Goal: Information Seeking & Learning: Find specific fact

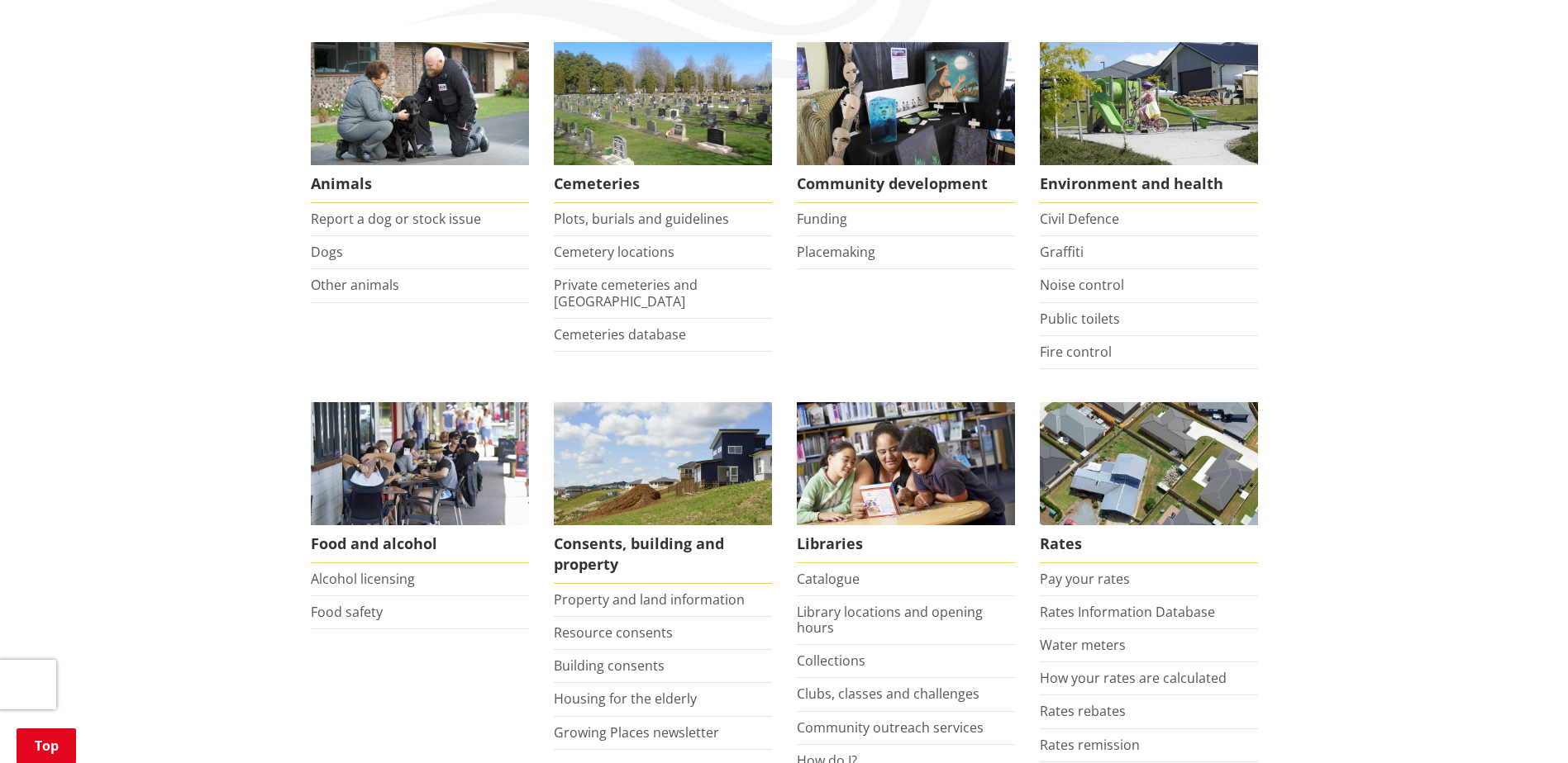
scroll to position [330, 0]
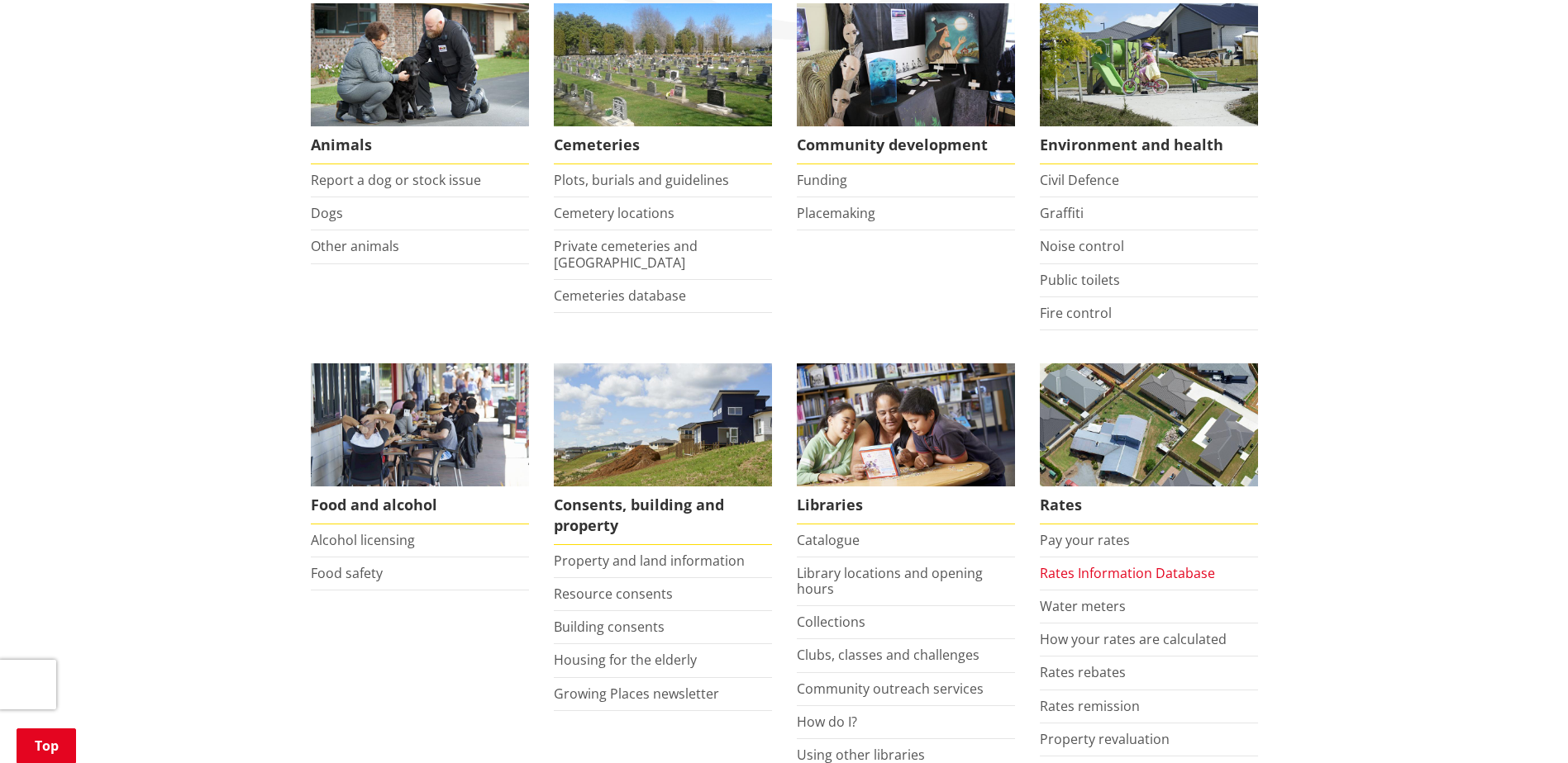
click at [1141, 568] on link "Rates Information Database" at bounding box center [1127, 573] width 176 height 18
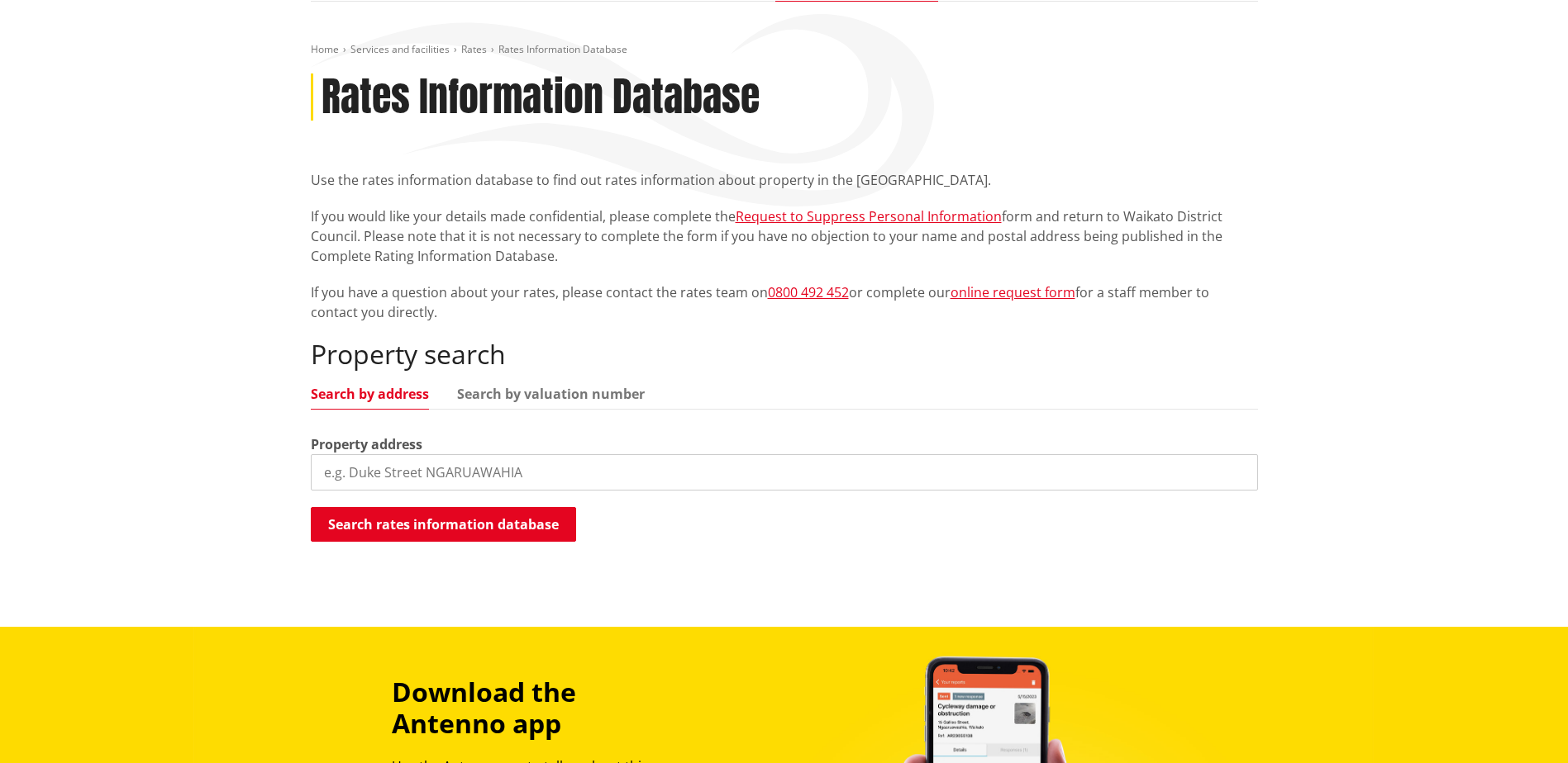
scroll to position [166, 0]
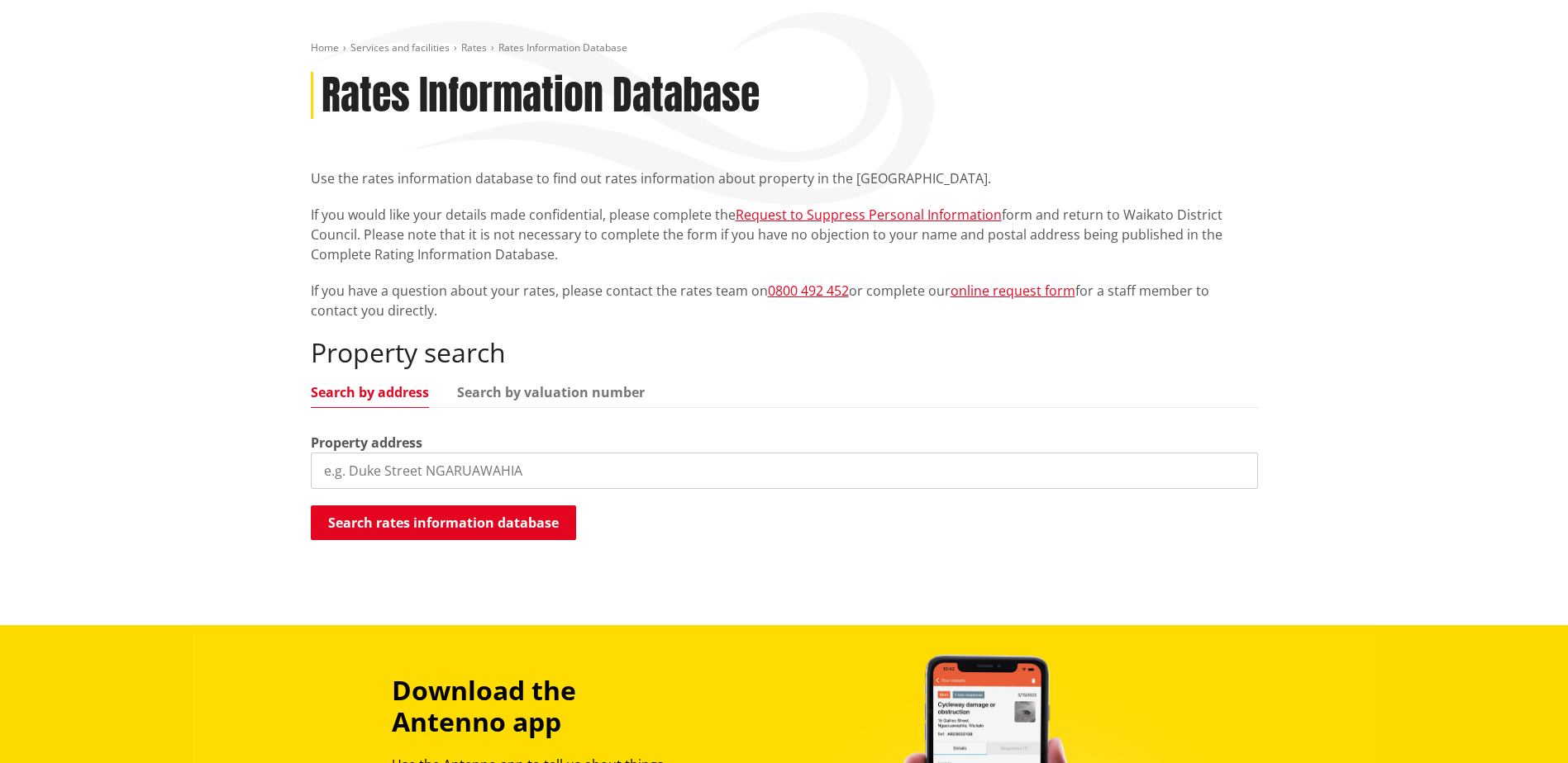
click at [496, 475] on input "search" at bounding box center [784, 471] width 947 height 36
drag, startPoint x: 233, startPoint y: 473, endPoint x: 146, endPoint y: 472, distance: 87.0
click at [146, 472] on div "Home Services and facilities Rates Rates Information Database Rates Information…" at bounding box center [784, 312] width 1568 height 625
type input "5211 highwa"
drag, startPoint x: 465, startPoint y: 469, endPoint x: 103, endPoint y: 467, distance: 362.0
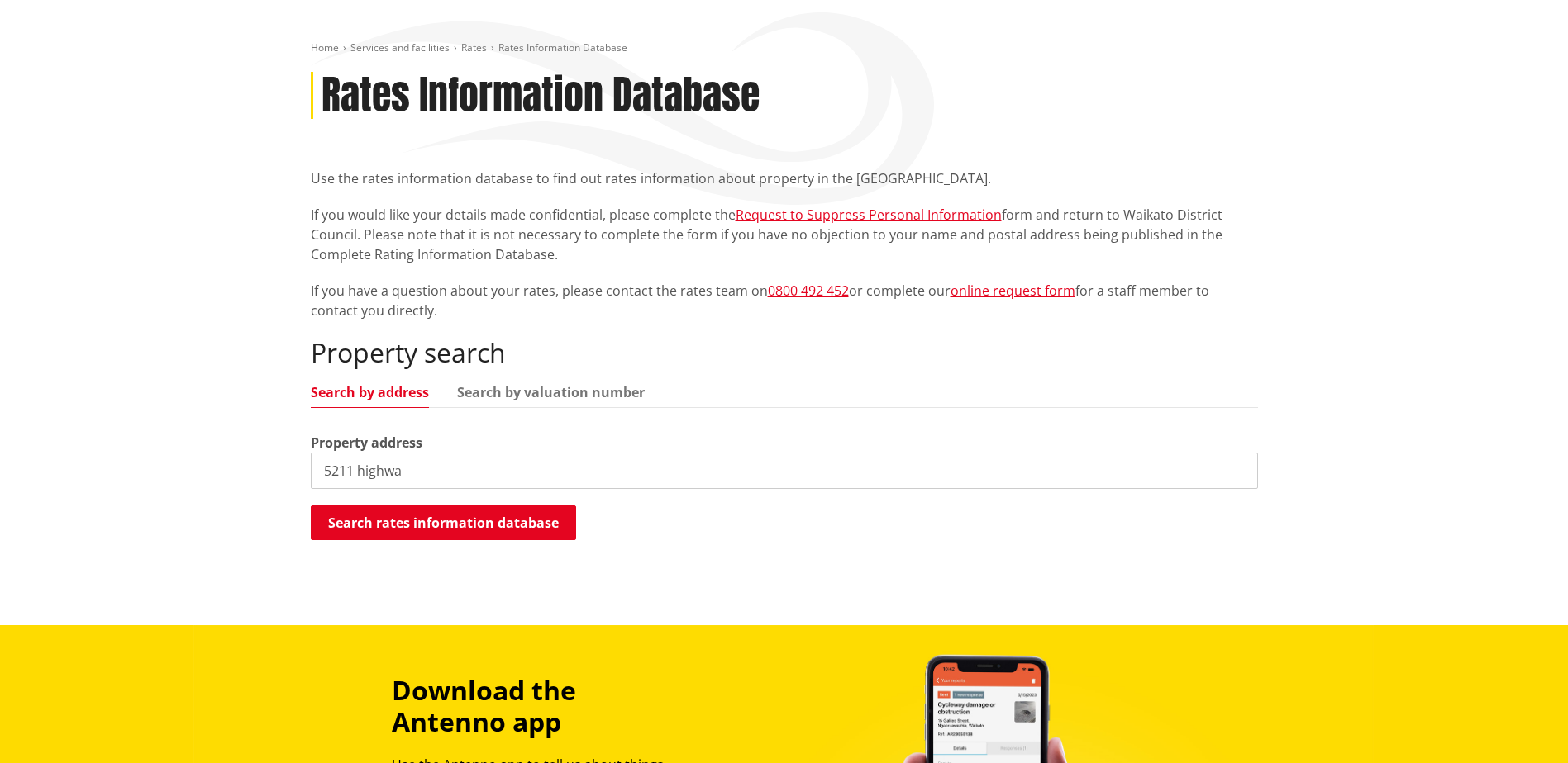
click at [103, 467] on div "Home Services and facilities Rates Rates Information Database Rates Information…" at bounding box center [784, 312] width 1568 height 625
type input "5"
type input "6"
click at [514, 390] on link "Search by valuation number" at bounding box center [550, 392] width 187 height 14
click at [421, 468] on input "search" at bounding box center [784, 471] width 947 height 36
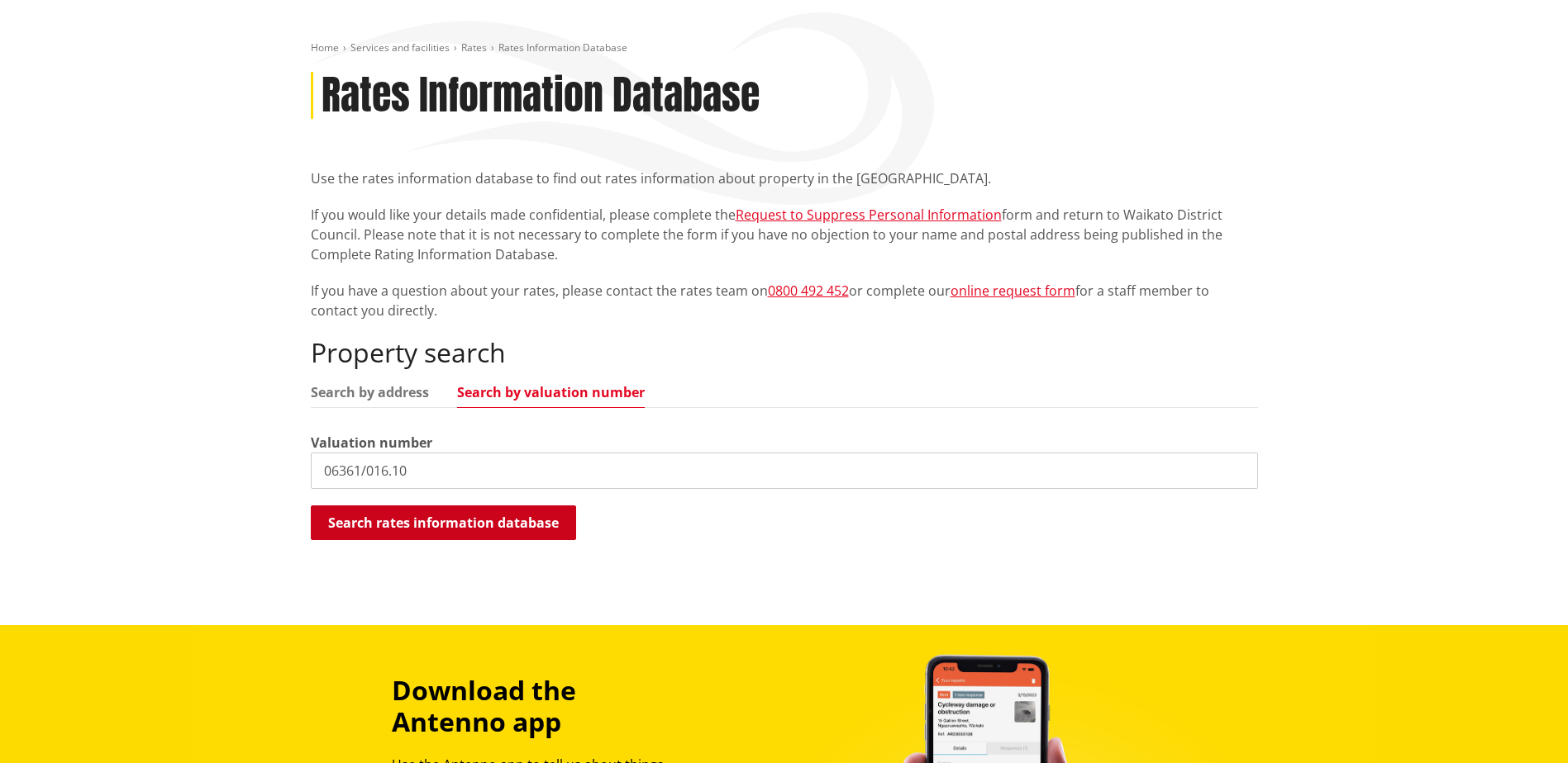
type input "06361/016.10"
click at [415, 531] on button "Search rates information database" at bounding box center [443, 523] width 265 height 34
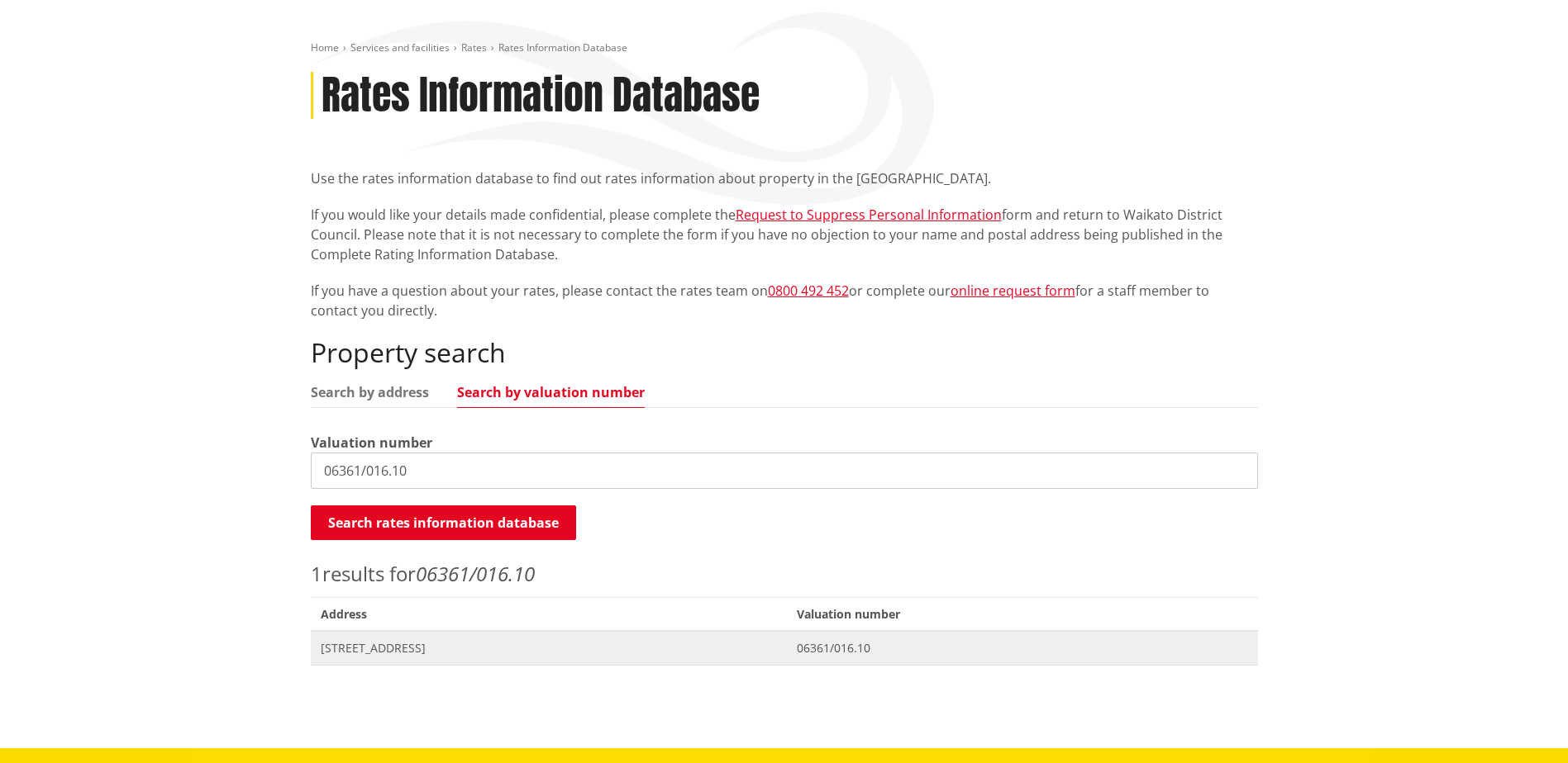
click at [435, 641] on span "[STREET_ADDRESS]" at bounding box center [549, 648] width 457 height 16
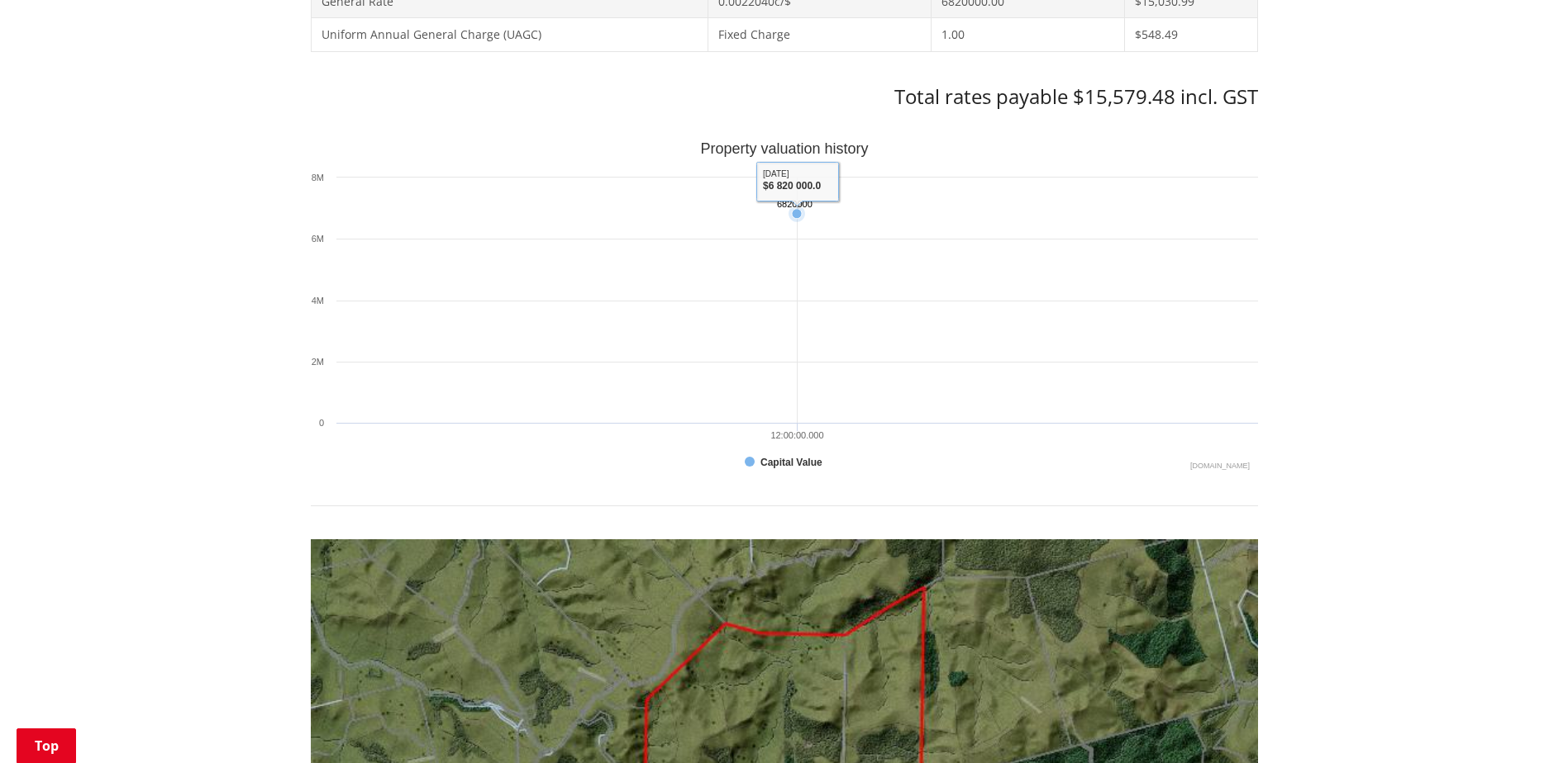
scroll to position [991, 0]
